Goal: Understand process/instructions: Learn about a topic

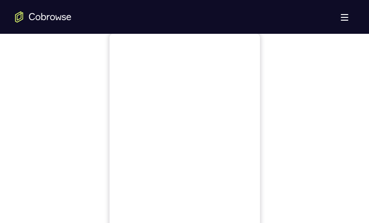
scroll to position [470, 0]
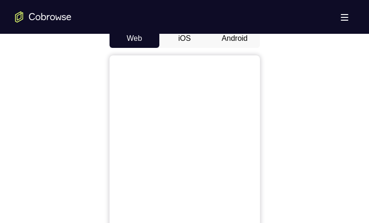
click at [239, 41] on button "Android" at bounding box center [235, 38] width 50 height 19
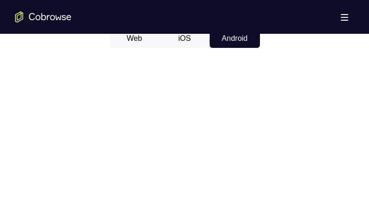
scroll to position [423, 0]
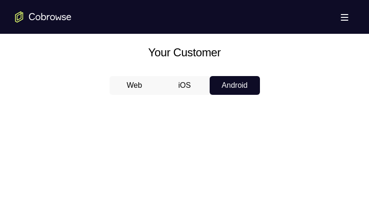
click at [226, 87] on button "Android" at bounding box center [235, 85] width 50 height 19
click at [134, 84] on button "Web" at bounding box center [134, 85] width 50 height 19
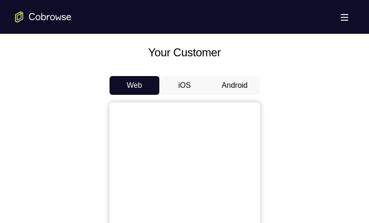
click at [234, 86] on button "Android" at bounding box center [235, 85] width 50 height 19
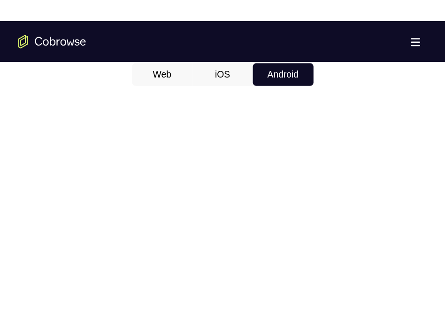
scroll to position [470, 0]
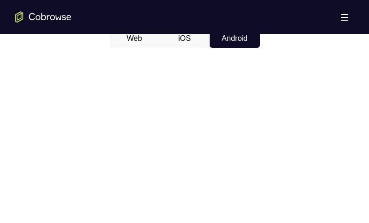
click at [232, 39] on button "Android" at bounding box center [235, 38] width 50 height 19
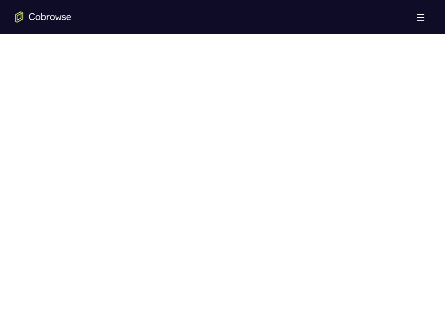
scroll to position [512, 0]
